Goal: Task Accomplishment & Management: Complete application form

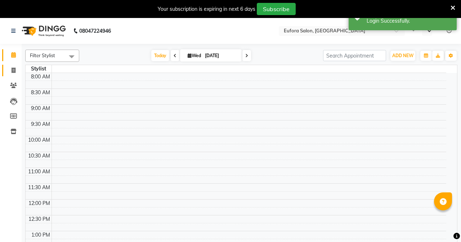
click at [16, 71] on span at bounding box center [13, 71] width 13 height 8
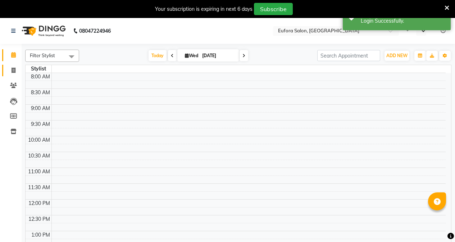
select select "en"
select select "service"
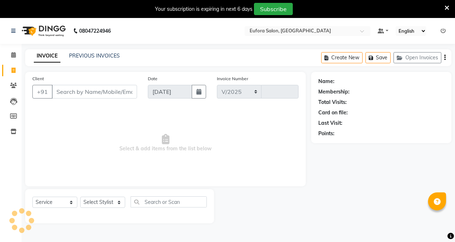
select select "6684"
type input "0653"
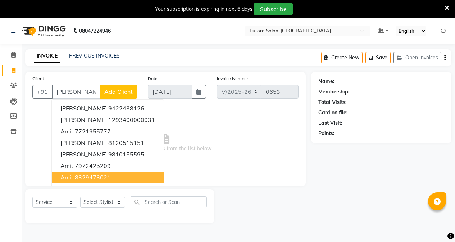
click at [81, 177] on ngb-highlight "8329473021" at bounding box center [93, 177] width 36 height 7
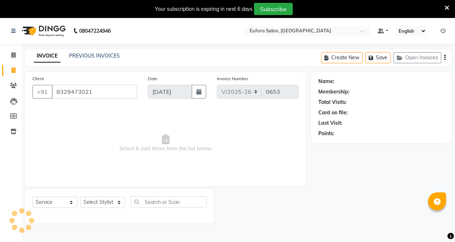
type input "8329473021"
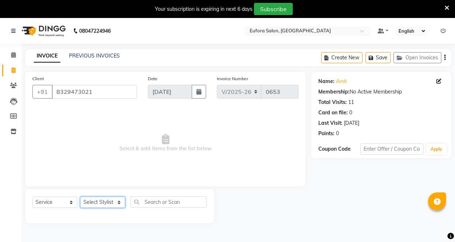
click at [111, 202] on select "Select Stylist Alfina Aman Asif Christy Gigi John Kim Roshan shanawaz Taruna" at bounding box center [102, 202] width 45 height 11
select select "89189"
click at [80, 197] on select "Select Stylist Alfina Aman Asif Christy Gigi John Kim Roshan shanawaz Taruna" at bounding box center [102, 202] width 45 height 11
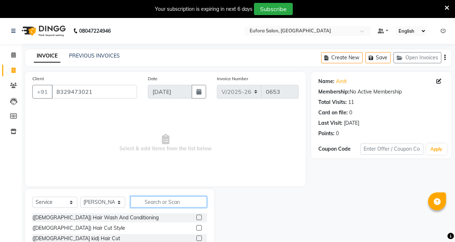
click at [160, 204] on input "text" at bounding box center [169, 201] width 76 height 11
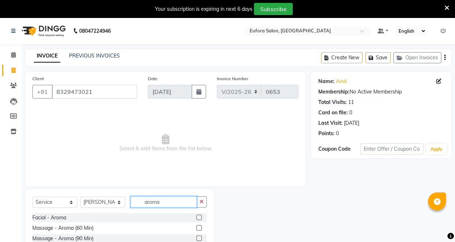
type input "aroma"
click at [200, 227] on label at bounding box center [198, 227] width 5 height 5
click at [200, 227] on input "checkbox" at bounding box center [198, 228] width 5 height 5
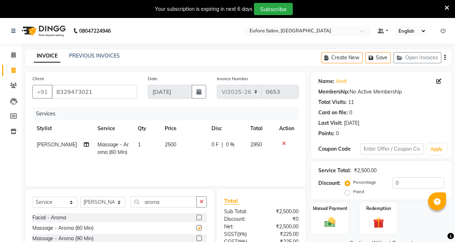
checkbox input "false"
click at [180, 146] on td "2500" at bounding box center [183, 149] width 47 height 24
select select "89189"
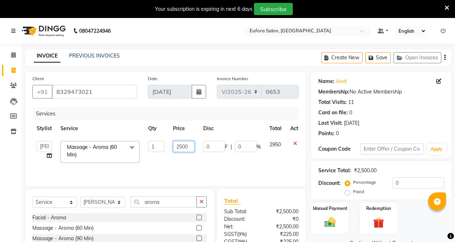
drag, startPoint x: 195, startPoint y: 146, endPoint x: 171, endPoint y: 147, distance: 24.1
click at [171, 147] on td "2500" at bounding box center [184, 152] width 30 height 31
type input "1695"
click at [191, 156] on td "1695" at bounding box center [184, 152] width 30 height 31
select select "89189"
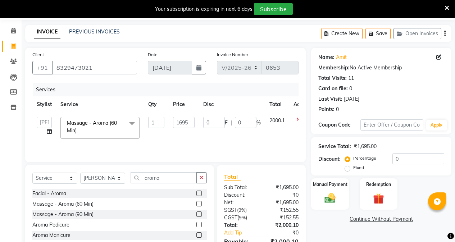
scroll to position [64, 0]
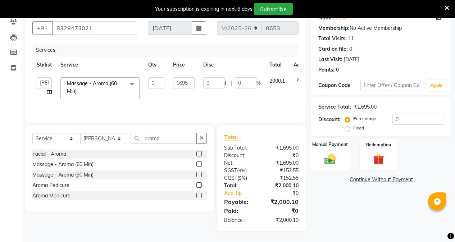
click at [347, 154] on div "Manual Payment" at bounding box center [330, 154] width 39 height 33
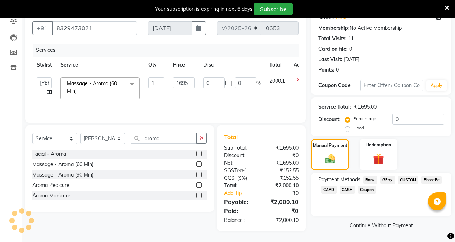
click at [346, 191] on span "CASH" at bounding box center [347, 190] width 15 height 8
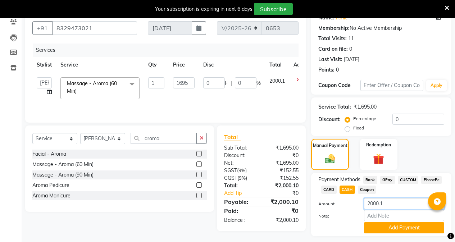
drag, startPoint x: 388, startPoint y: 207, endPoint x: 338, endPoint y: 208, distance: 49.3
click at [338, 208] on div "Amount: 2000.1" at bounding box center [381, 204] width 137 height 12
type input "0"
type input "2000"
click at [400, 225] on button "Add Payment" at bounding box center [404, 227] width 80 height 11
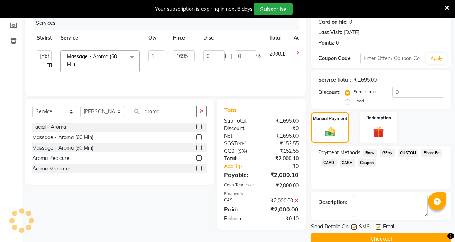
scroll to position [104, 0]
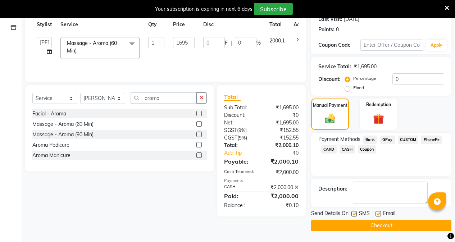
click at [357, 214] on label at bounding box center [354, 213] width 5 height 5
click at [356, 214] on input "checkbox" at bounding box center [354, 214] width 5 height 5
checkbox input "false"
click at [379, 214] on label at bounding box center [378, 213] width 5 height 5
click at [379, 214] on input "checkbox" at bounding box center [378, 214] width 5 height 5
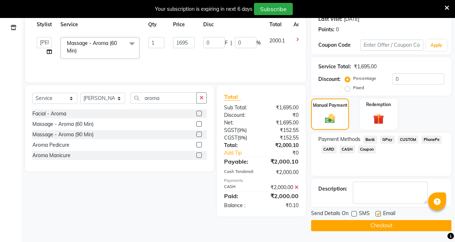
checkbox input "false"
click at [384, 234] on main "INVOICE PREVIOUS INVOICES Create New Save Open Invoices Client +91 8329473021 D…" at bounding box center [239, 93] width 434 height 297
click at [377, 223] on button "Checkout" at bounding box center [381, 225] width 140 height 11
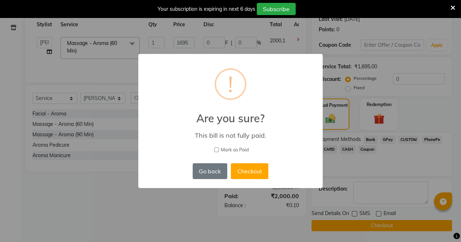
click at [214, 149] on input "Mark as Paid" at bounding box center [216, 150] width 5 height 5
checkbox input "true"
click at [251, 173] on button "Checkout" at bounding box center [249, 171] width 37 height 16
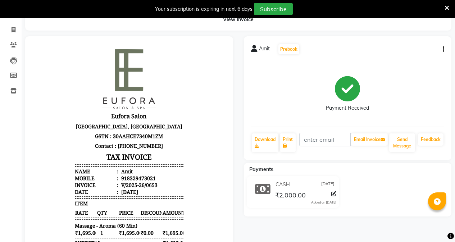
scroll to position [32, 0]
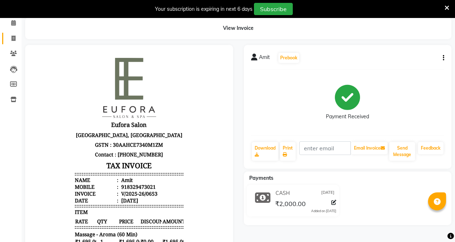
click at [9, 33] on link "Invoice" at bounding box center [10, 39] width 17 height 12
select select "service"
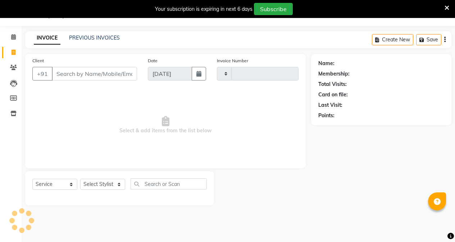
scroll to position [18, 0]
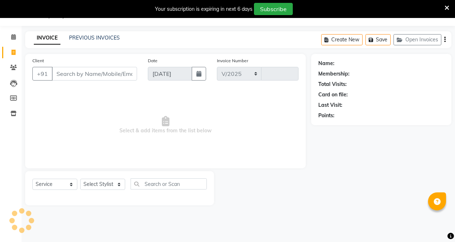
select select "6684"
type input "0654"
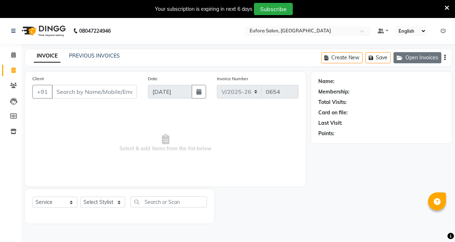
click at [398, 58] on icon "button" at bounding box center [401, 57] width 9 height 5
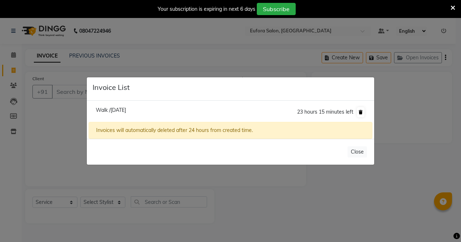
click at [358, 109] on button at bounding box center [361, 112] width 8 height 10
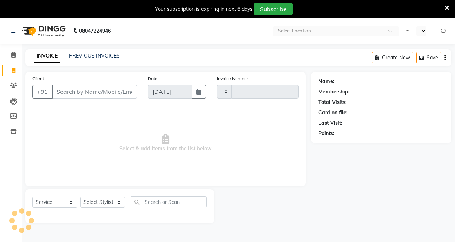
select select "service"
select select "en"
select select "6684"
type input "0654"
